Goal: Task Accomplishment & Management: Use online tool/utility

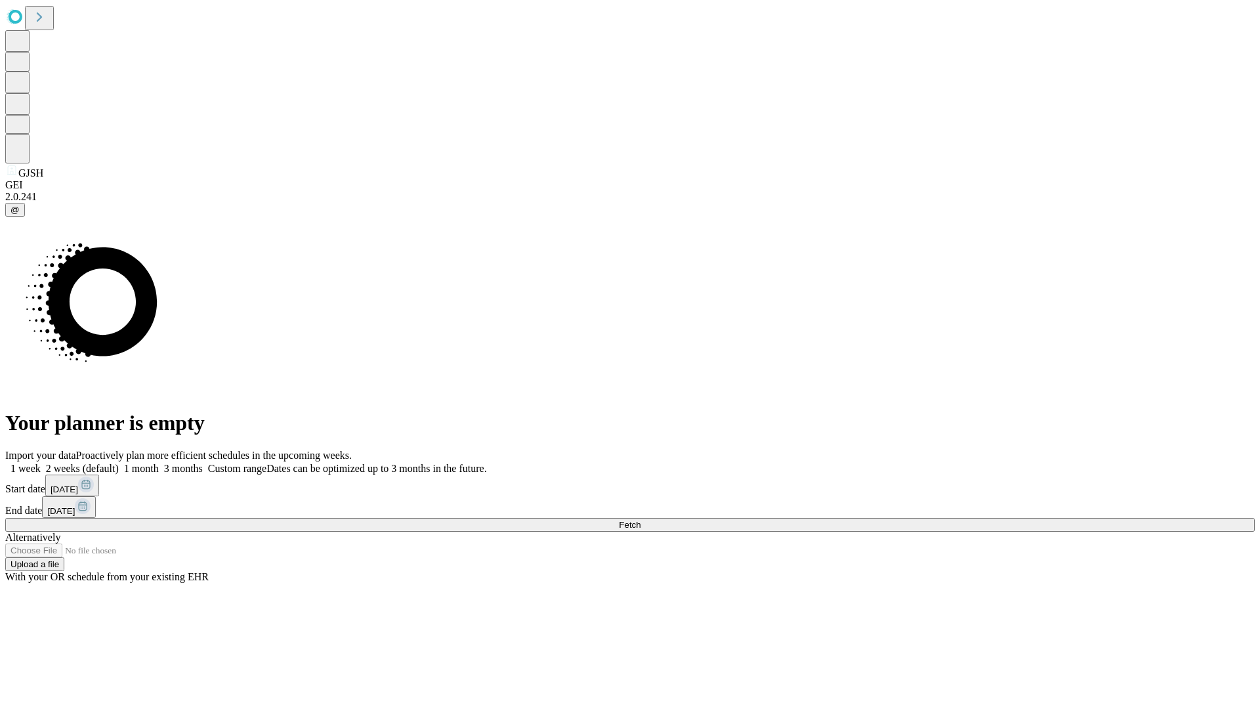
click at [641, 520] on span "Fetch" at bounding box center [630, 525] width 22 height 10
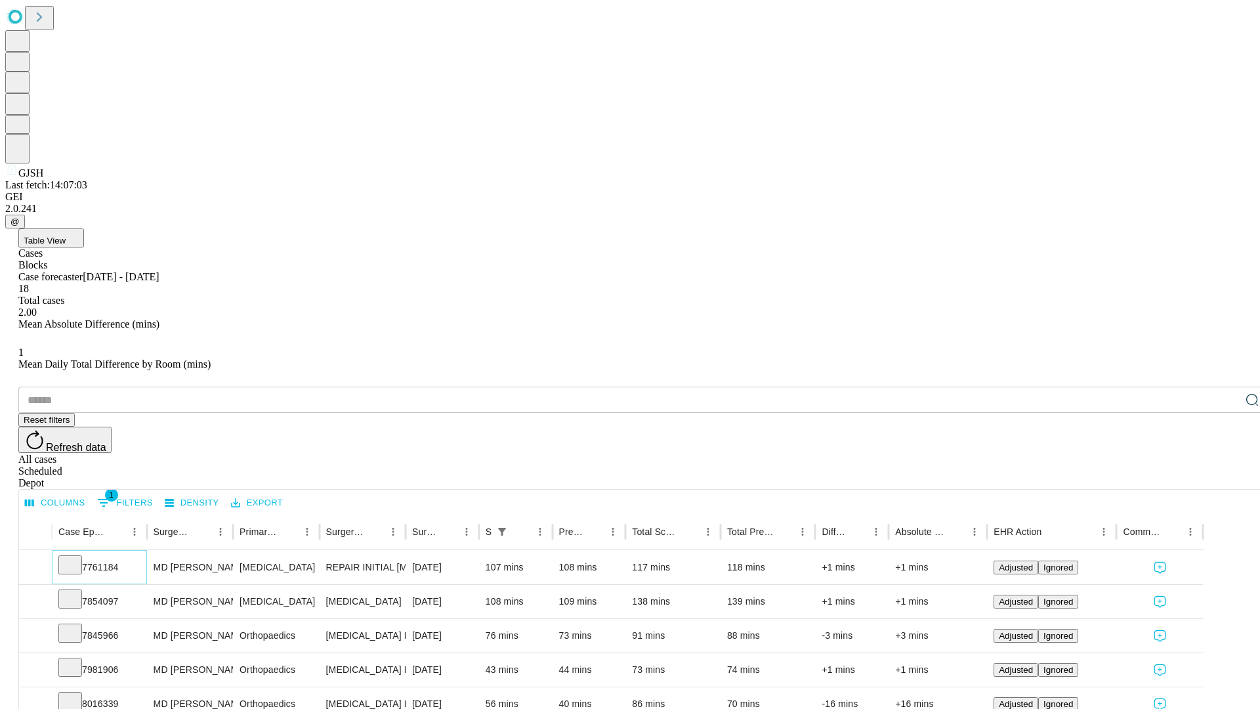
click at [77, 557] on icon at bounding box center [70, 563] width 13 height 13
